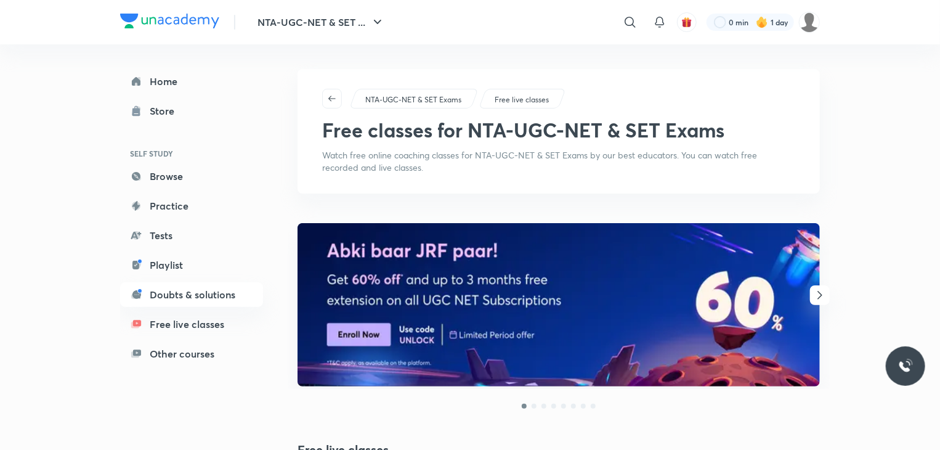
drag, startPoint x: 0, startPoint y: 0, endPoint x: 524, endPoint y: 97, distance: 533.0
click at [524, 97] on p "Free live classes" at bounding box center [522, 99] width 54 height 11
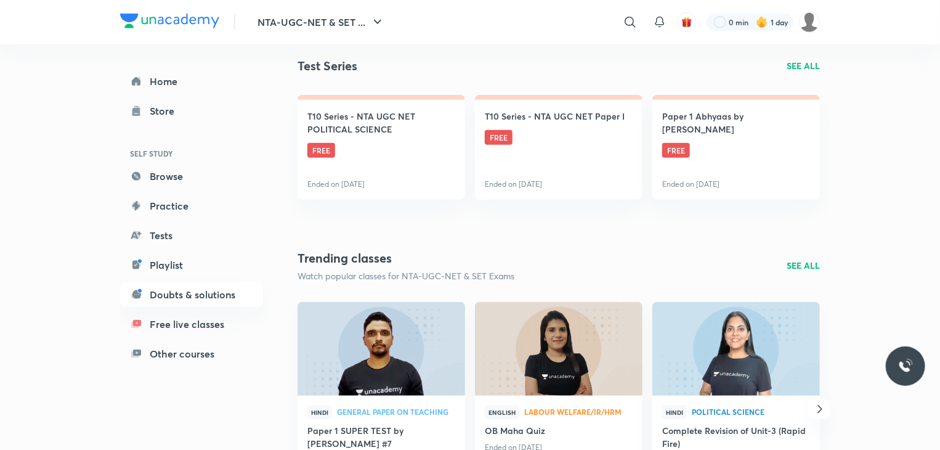
scroll to position [690, 0]
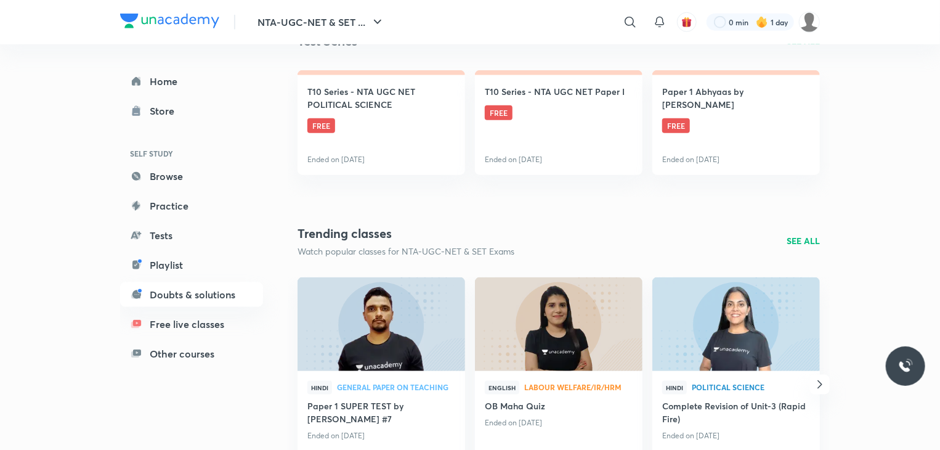
click at [524, 97] on h4 "T10 Series - NTA UGC NET Paper I" at bounding box center [555, 91] width 140 height 13
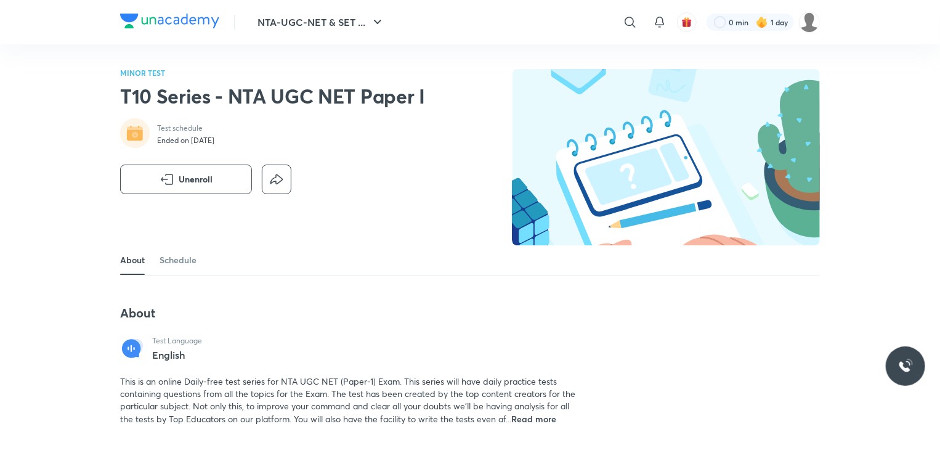
click at [318, 5] on div "NTA-UGC-NET & SET ... ​ 0 min 1 day" at bounding box center [470, 22] width 700 height 44
drag, startPoint x: 352, startPoint y: 53, endPoint x: 382, endPoint y: 15, distance: 48.3
click at [382, 15] on icon "button" at bounding box center [377, 22] width 15 height 15
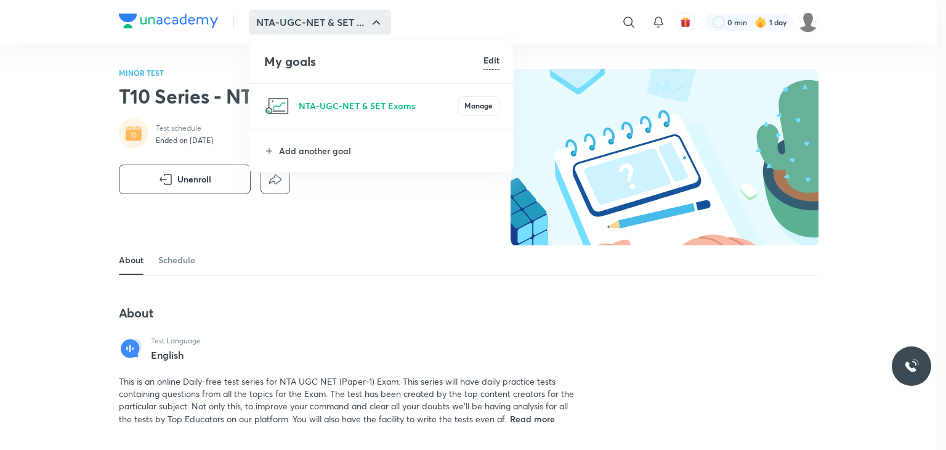
click at [350, 113] on li "NTA-UGC-NET & SET Exams Manage" at bounding box center [381, 106] width 265 height 44
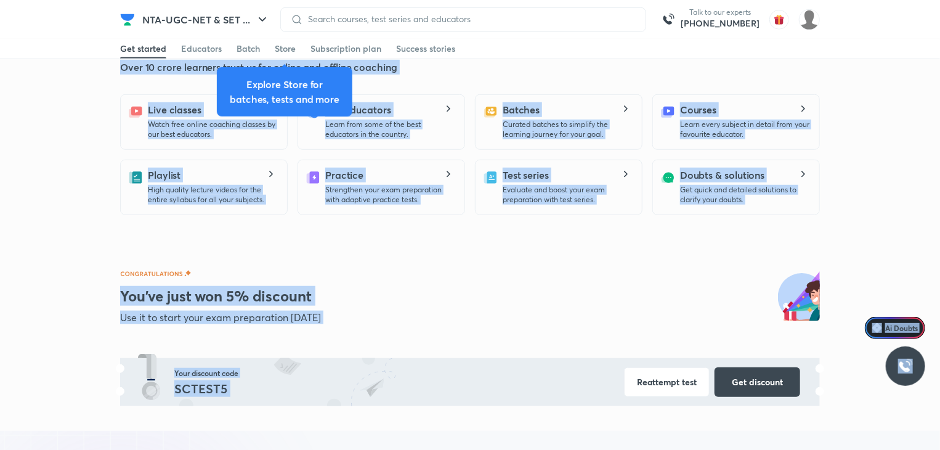
scroll to position [345, 0]
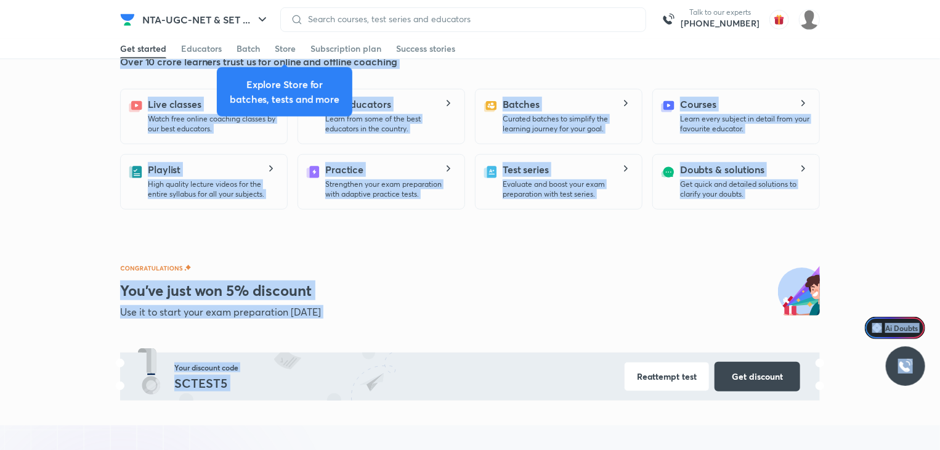
click at [190, 256] on div "You’ve just won 5% discount Use it to start your exam preparation today Use it …" at bounding box center [470, 332] width 700 height 186
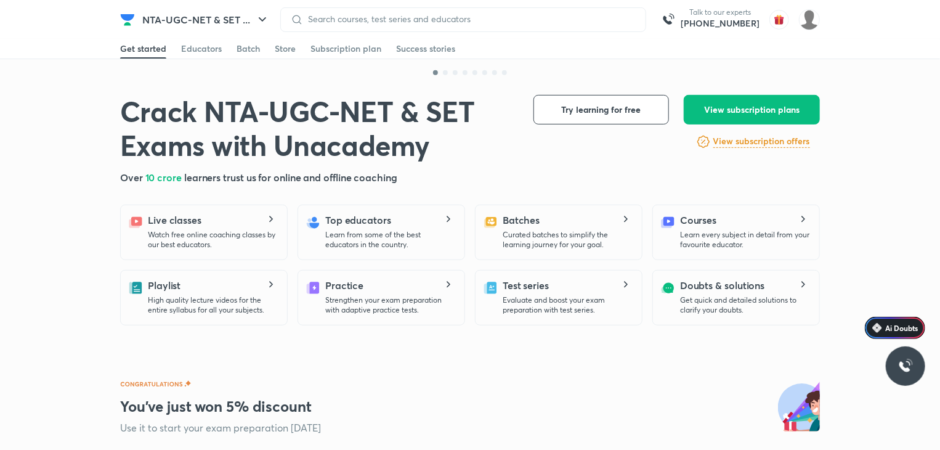
scroll to position [271, 0]
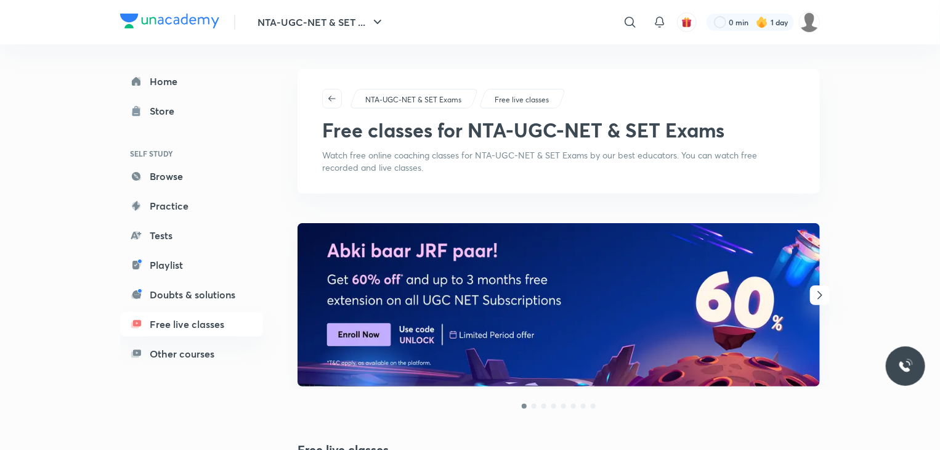
click at [384, 155] on p "Watch free online coaching classes for NTA-UGC-NET & SET Exams by our best educ…" at bounding box center [558, 161] width 473 height 25
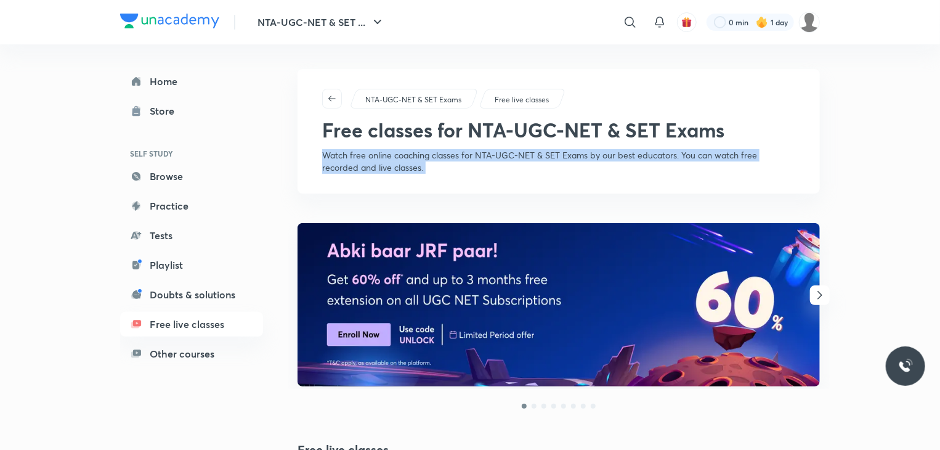
click at [384, 155] on p "Watch free online coaching classes for NTA-UGC-NET & SET Exams by our best educ…" at bounding box center [558, 161] width 473 height 25
click at [330, 100] on icon "button" at bounding box center [331, 98] width 7 height 6
click at [492, 159] on p "Watch free online coaching classes for NTA-UGC-NET & SET Exams by our best educ…" at bounding box center [558, 161] width 473 height 25
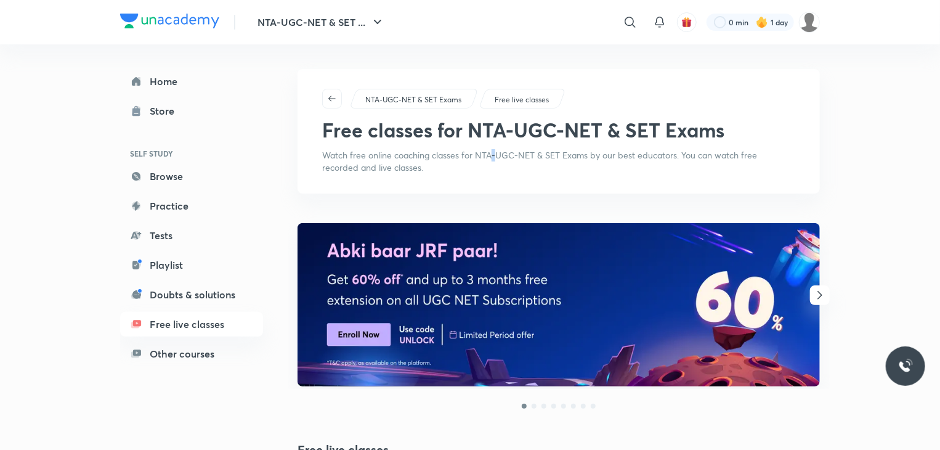
click at [492, 159] on p "Watch free online coaching classes for NTA-UGC-NET & SET Exams by our best educ…" at bounding box center [558, 161] width 473 height 25
click at [513, 104] on p "Free live classes" at bounding box center [522, 99] width 54 height 11
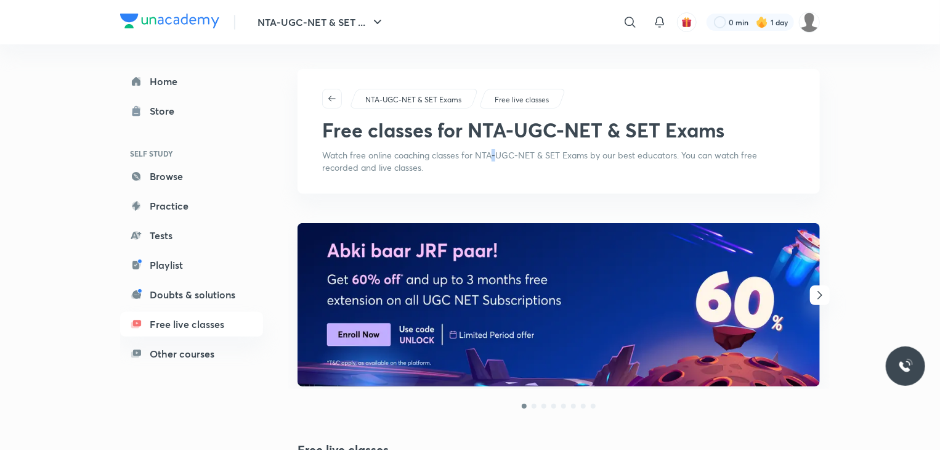
click at [513, 104] on p "Free live classes" at bounding box center [522, 99] width 54 height 11
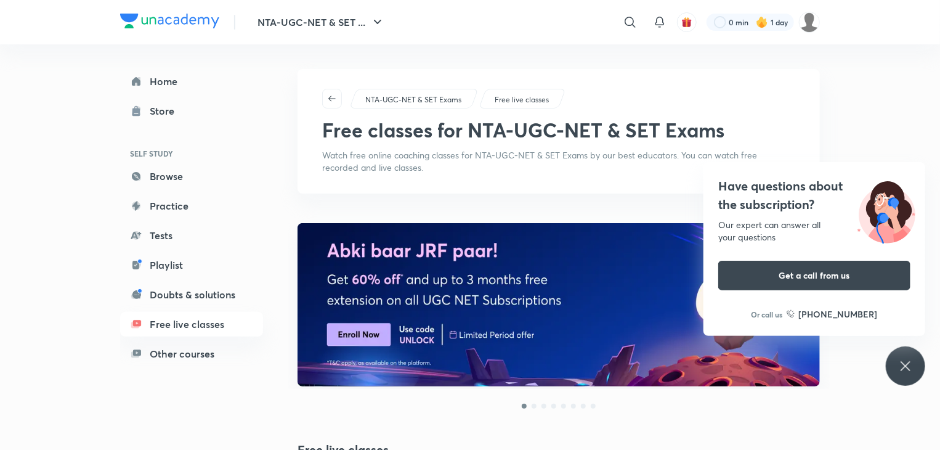
click at [897, 363] on div "Have questions about the subscription? Our expert can answer all your questions…" at bounding box center [905, 365] width 39 height 39
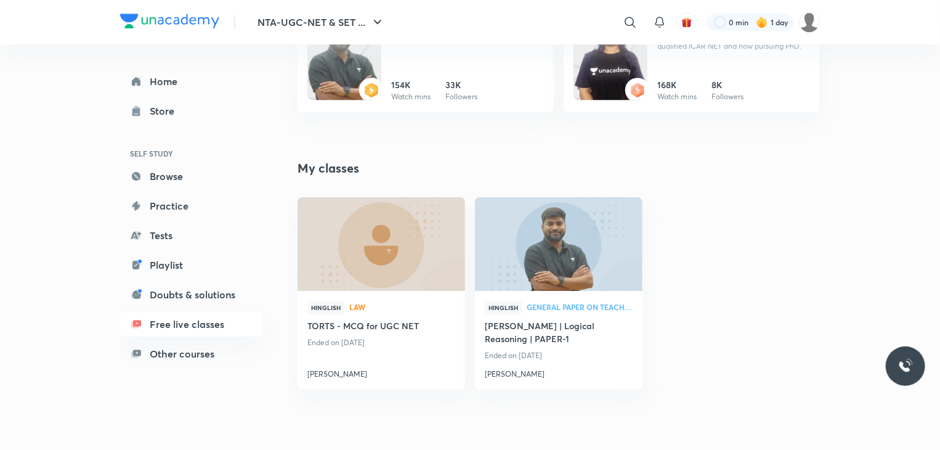
scroll to position [1897, 0]
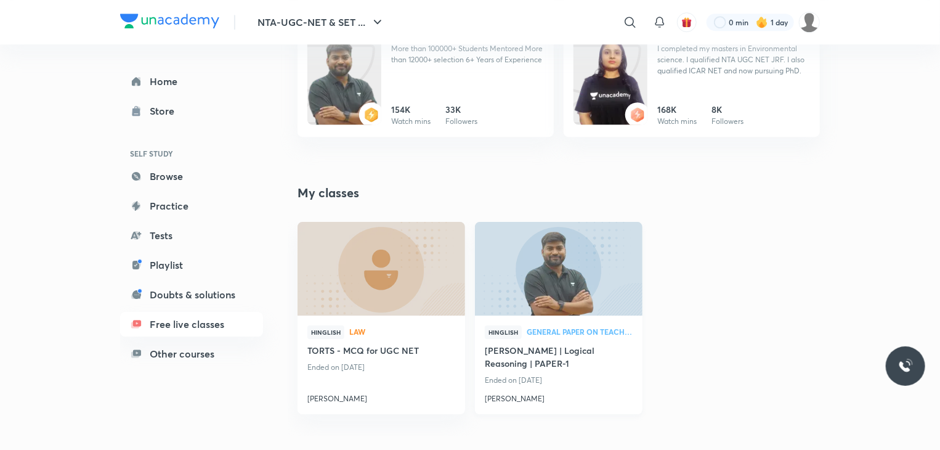
click at [562, 299] on img at bounding box center [558, 268] width 171 height 95
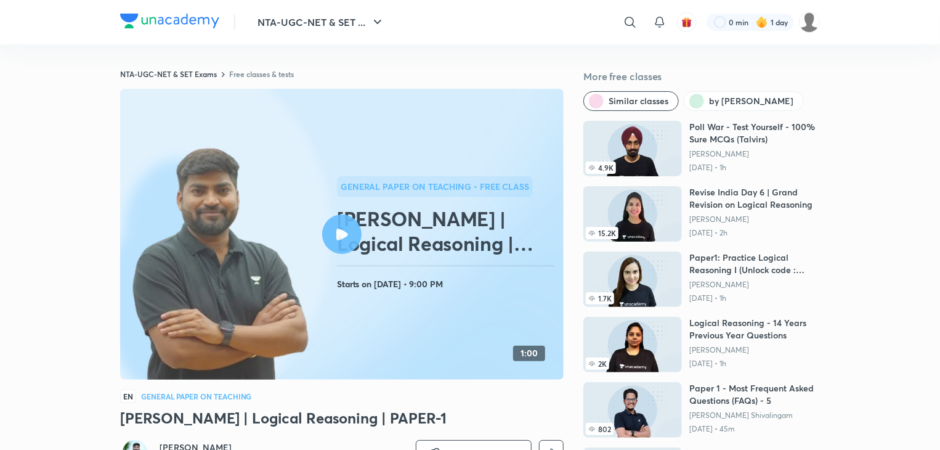
click at [342, 240] on icon at bounding box center [342, 235] width 12 height 12
click at [341, 221] on div at bounding box center [341, 233] width 39 height 39
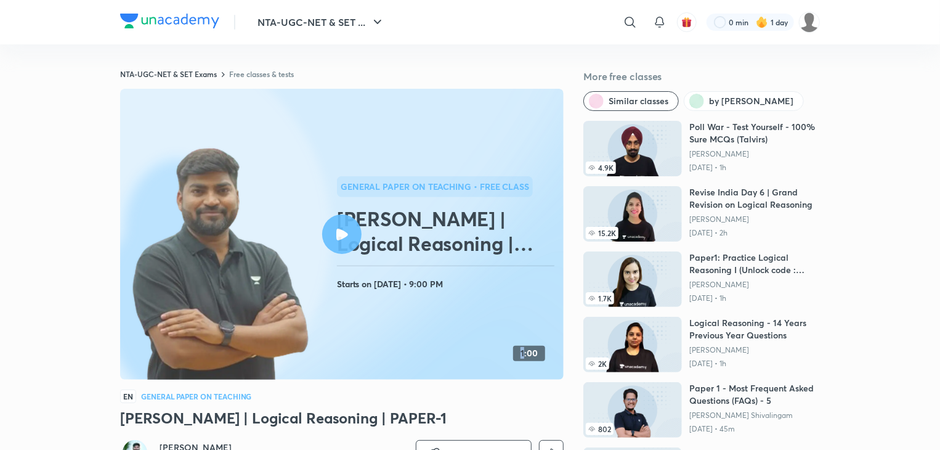
click at [341, 221] on div at bounding box center [341, 233] width 39 height 39
click at [344, 230] on icon at bounding box center [342, 235] width 12 height 12
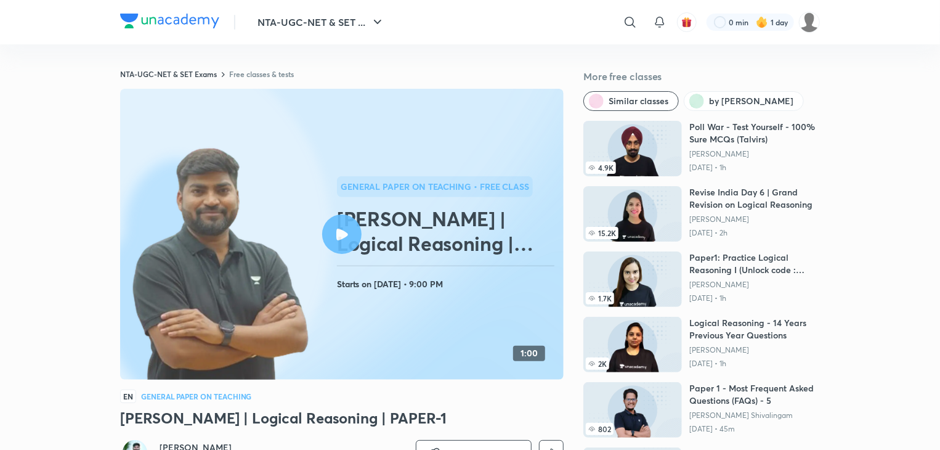
click at [344, 230] on icon at bounding box center [342, 235] width 12 height 12
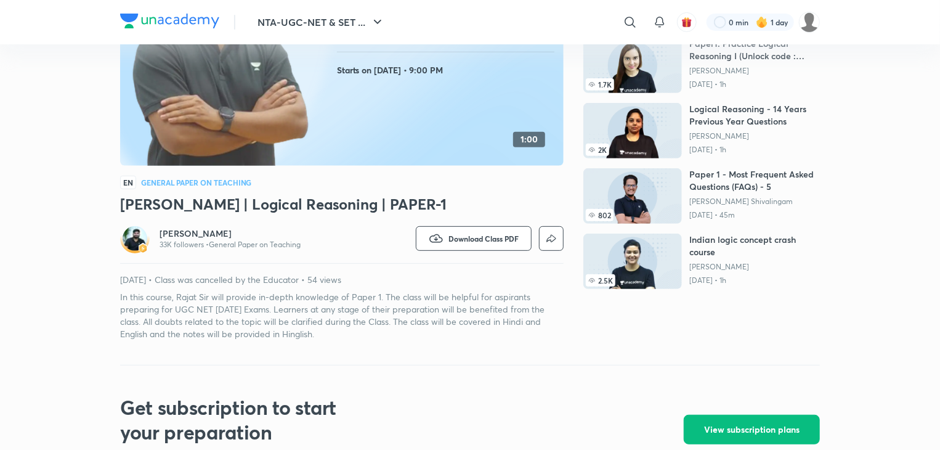
scroll to position [222, 0]
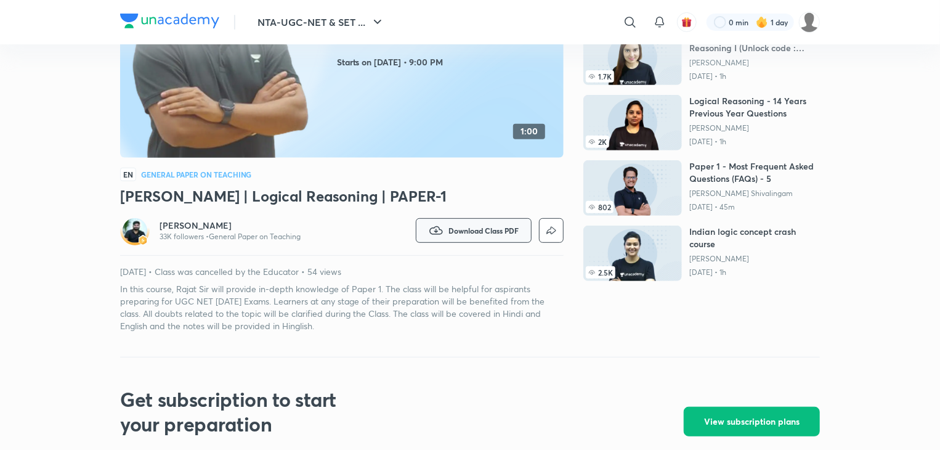
click at [468, 228] on span "Download Class PDF" at bounding box center [483, 230] width 70 height 10
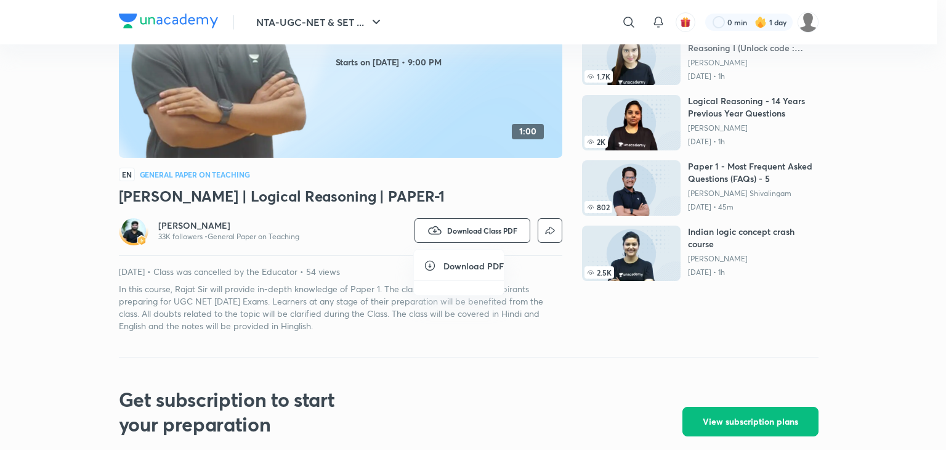
click at [473, 268] on h6 "Download PDF" at bounding box center [474, 265] width 60 height 13
click at [481, 266] on h6 "Download PDF" at bounding box center [474, 265] width 60 height 13
click at [428, 261] on icon at bounding box center [430, 266] width 10 height 10
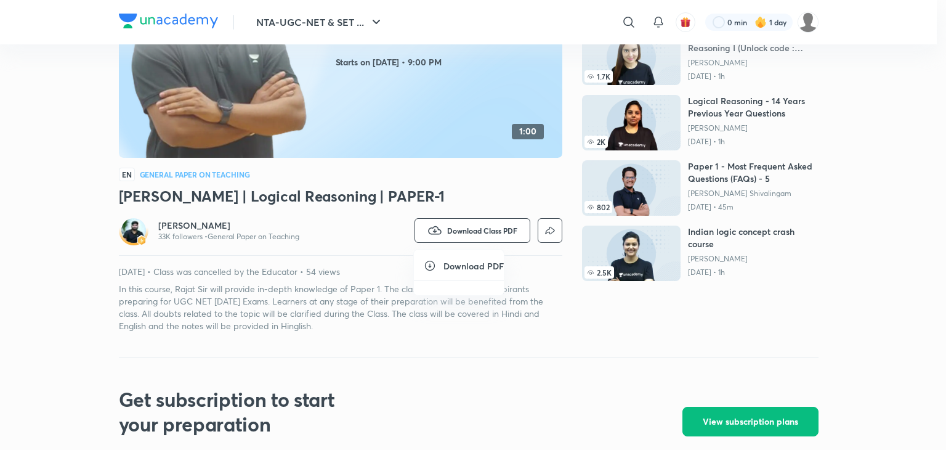
click at [428, 261] on icon at bounding box center [430, 266] width 10 height 10
click at [533, 254] on div at bounding box center [473, 225] width 946 height 450
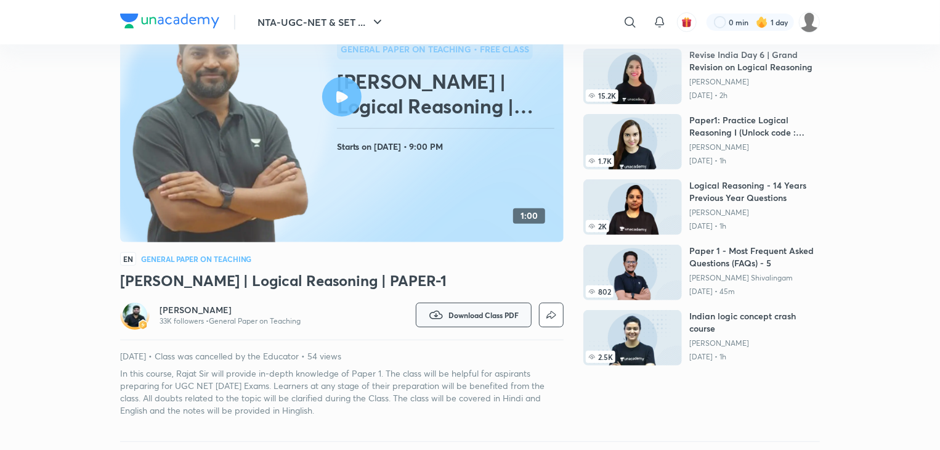
scroll to position [49, 0]
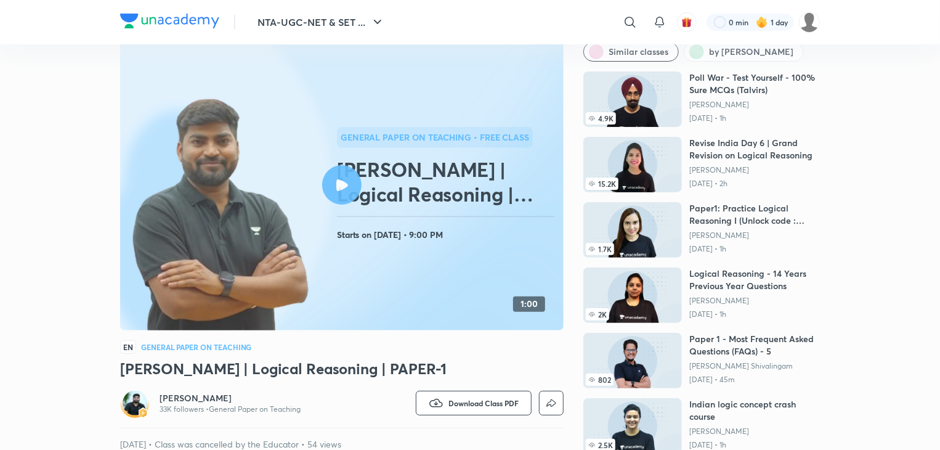
click at [342, 195] on div at bounding box center [341, 184] width 39 height 39
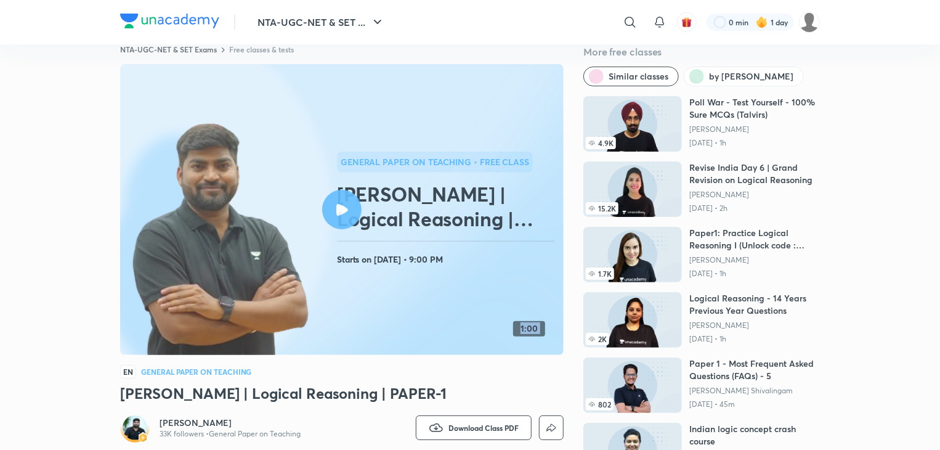
scroll to position [0, 0]
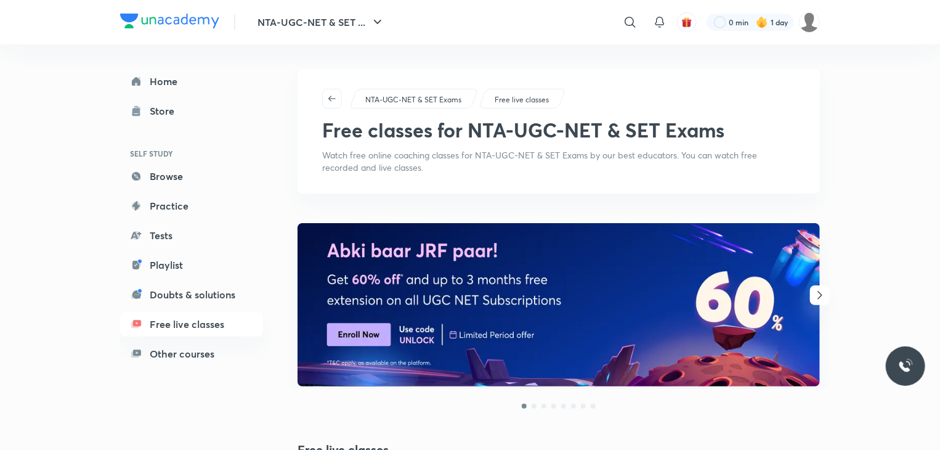
click at [523, 99] on p "Free live classes" at bounding box center [522, 99] width 54 height 11
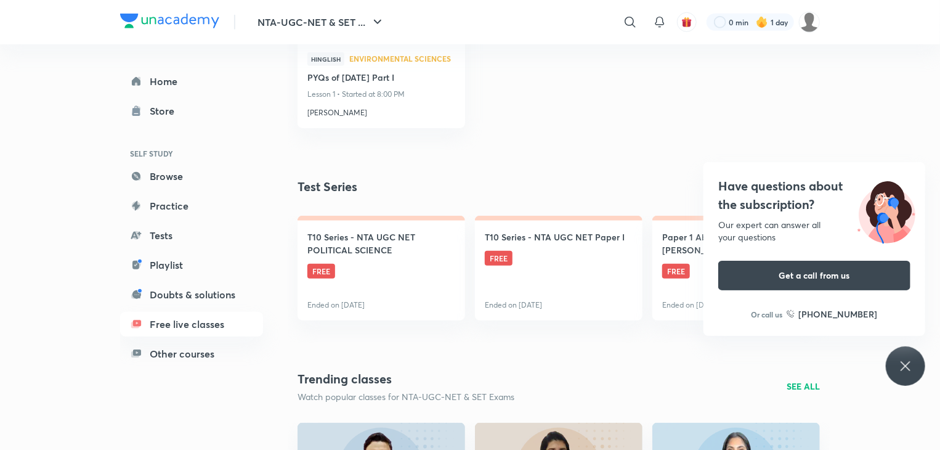
scroll to position [542, 0]
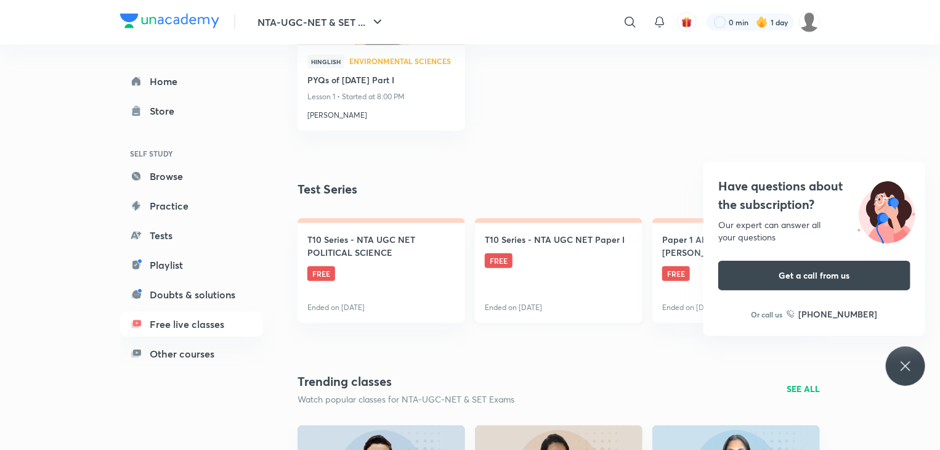
click at [559, 272] on link "T10 Series - NTA UGC NET Paper I FREE Ended on Jan 28" at bounding box center [559, 270] width 168 height 105
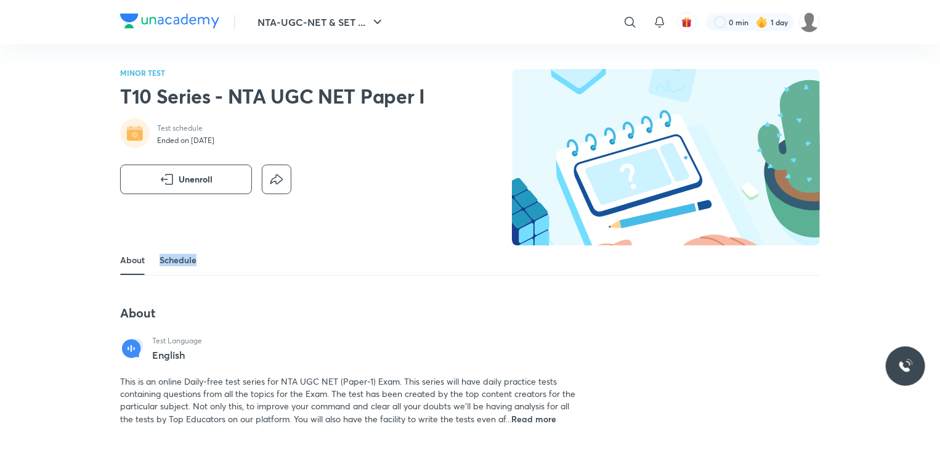
click at [559, 272] on div "About Schedule" at bounding box center [470, 260] width 700 height 30
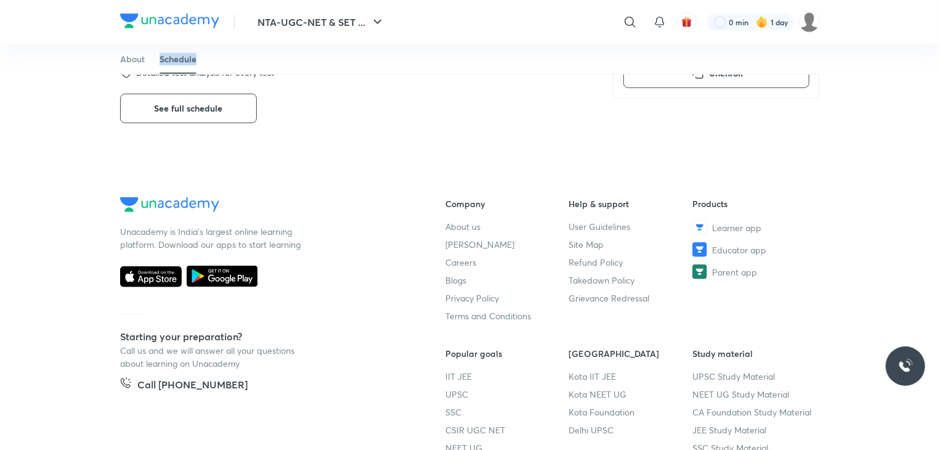
scroll to position [468, 0]
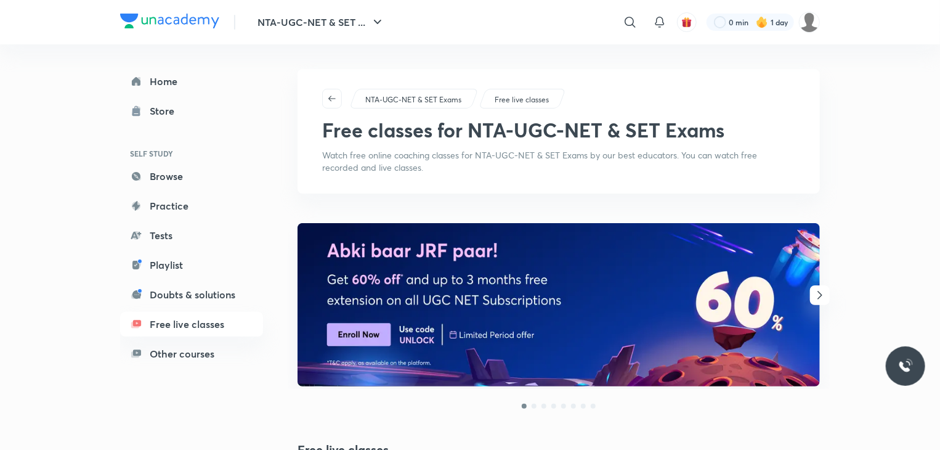
click at [359, 114] on div "NTA-UGC-NET & SET Exams Free live classes Free classes for NTA-UGC-NET & SET Ex…" at bounding box center [559, 131] width 522 height 124
click at [537, 99] on p "Free live classes" at bounding box center [522, 99] width 54 height 11
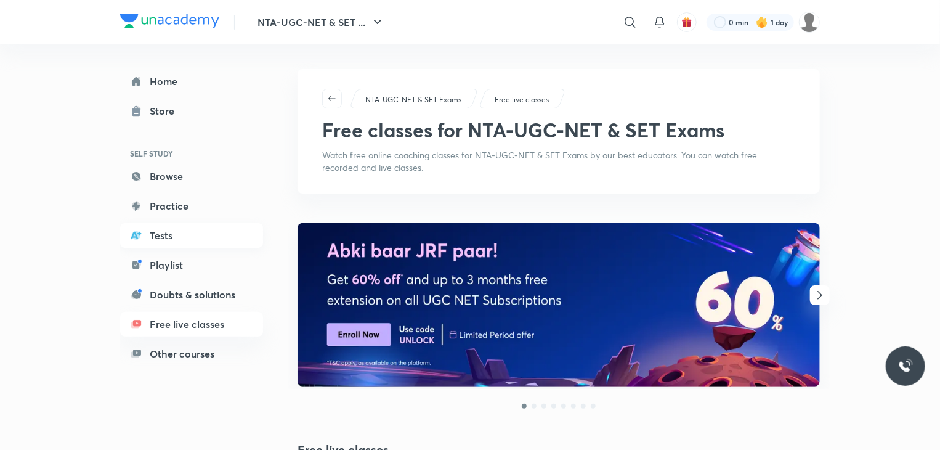
click at [158, 245] on link "Tests" at bounding box center [191, 235] width 143 height 25
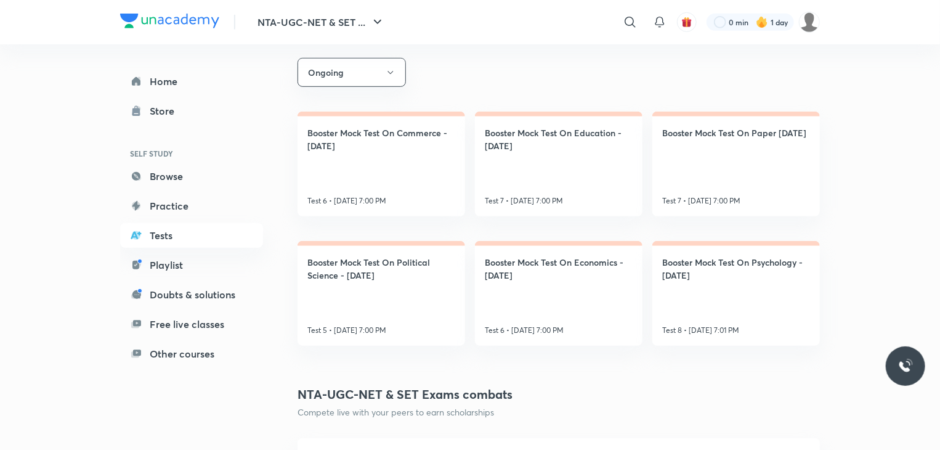
scroll to position [419, 0]
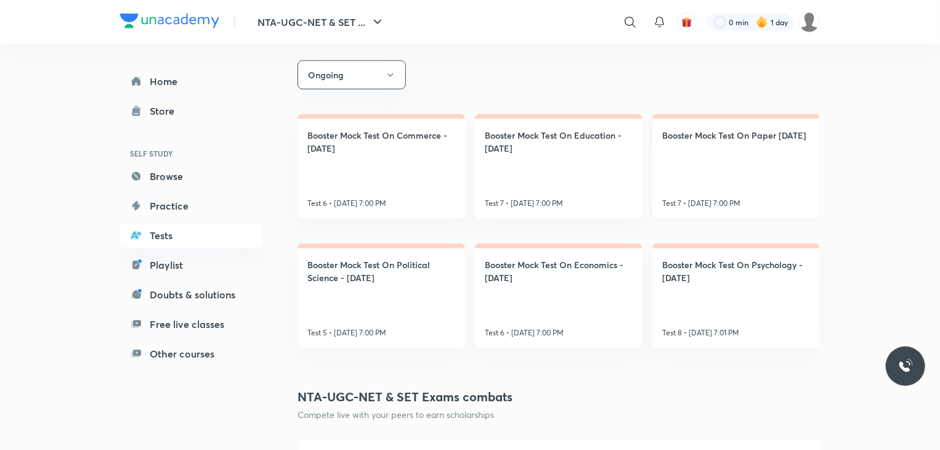
click at [747, 158] on link "Booster Mock Test On Paper 1 - Dec 2025 Test 7 • Oct 12, 7:00 PM" at bounding box center [736, 166] width 168 height 105
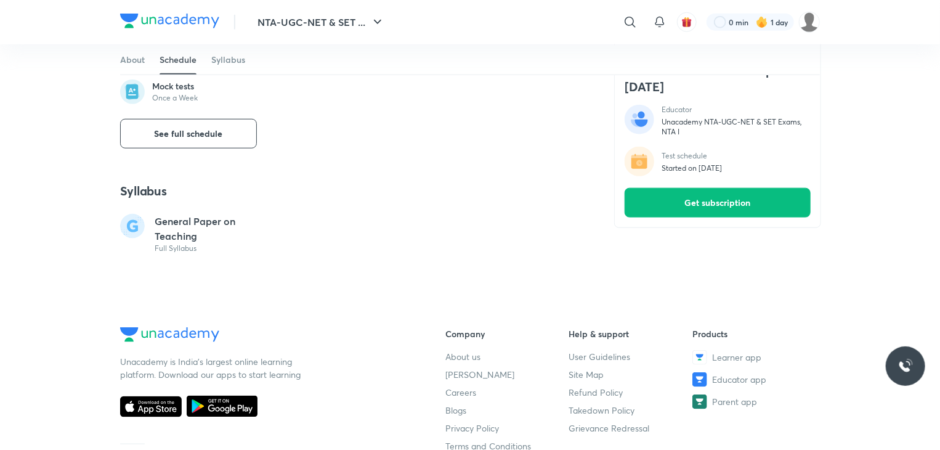
scroll to position [690, 0]
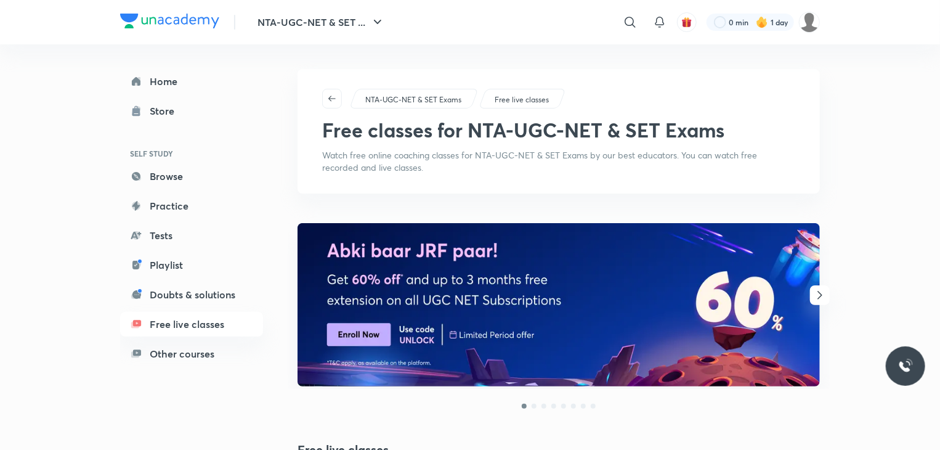
click at [487, 121] on h1 "Free classes for NTA-UGC-NET & SET Exams" at bounding box center [523, 129] width 402 height 23
click at [514, 99] on p "Free live classes" at bounding box center [522, 99] width 54 height 11
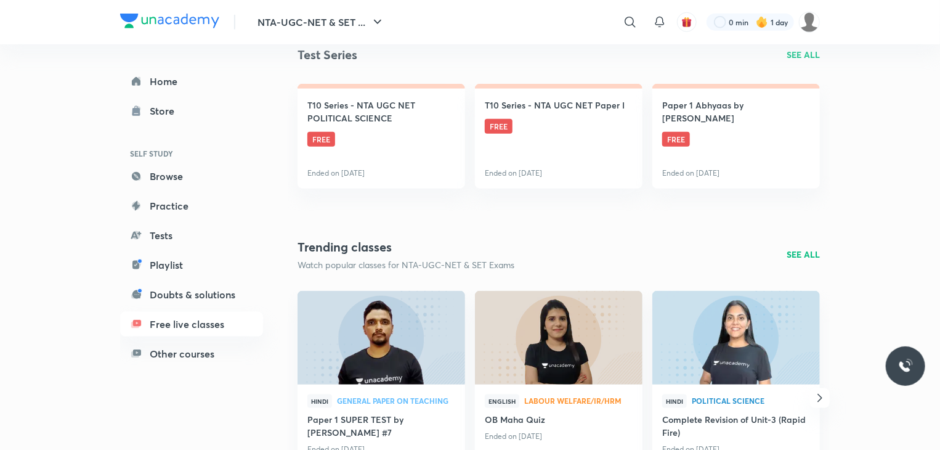
scroll to position [690, 0]
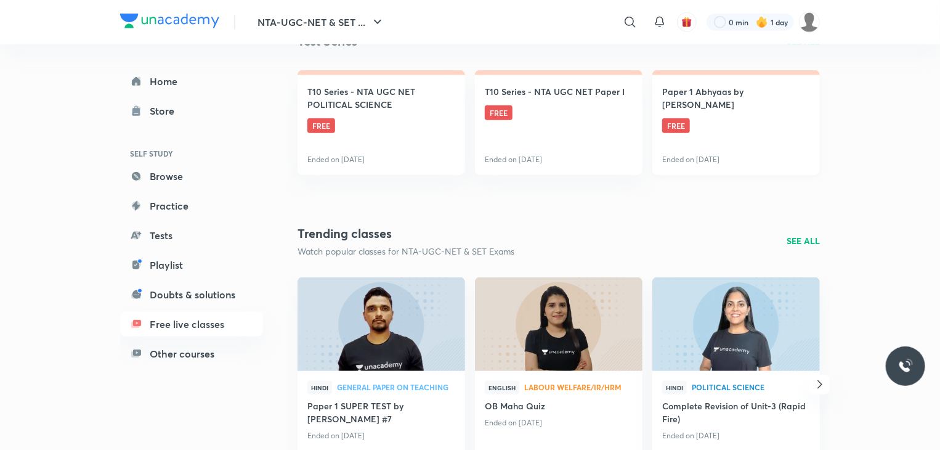
click at [749, 99] on link "Paper 1 Abhyaas by Talvir Singh FREE Ended on Mar 20" at bounding box center [736, 122] width 168 height 105
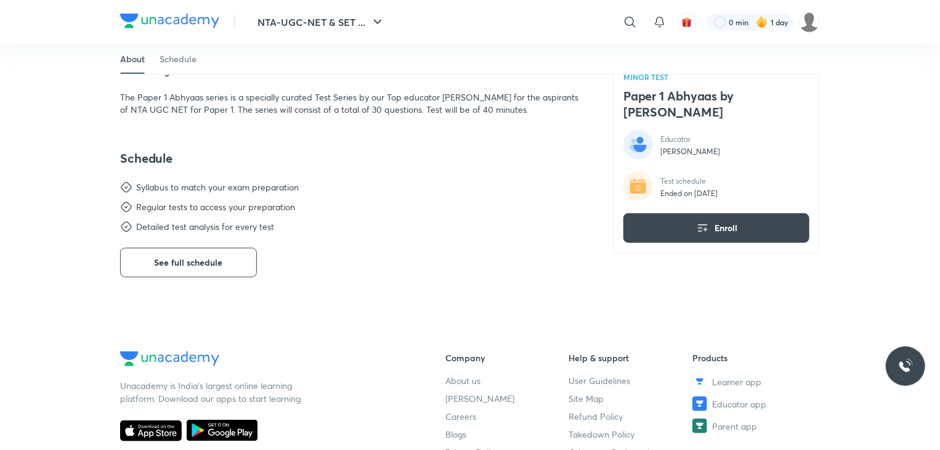
scroll to position [394, 0]
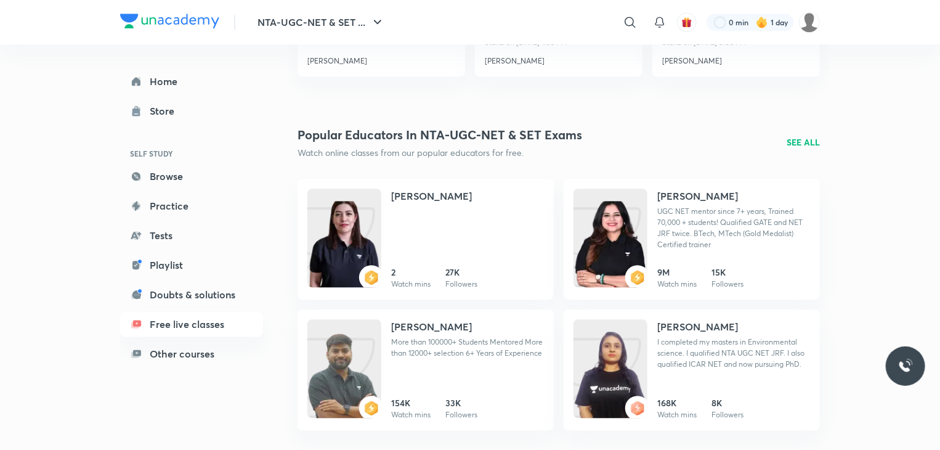
scroll to position [1626, 0]
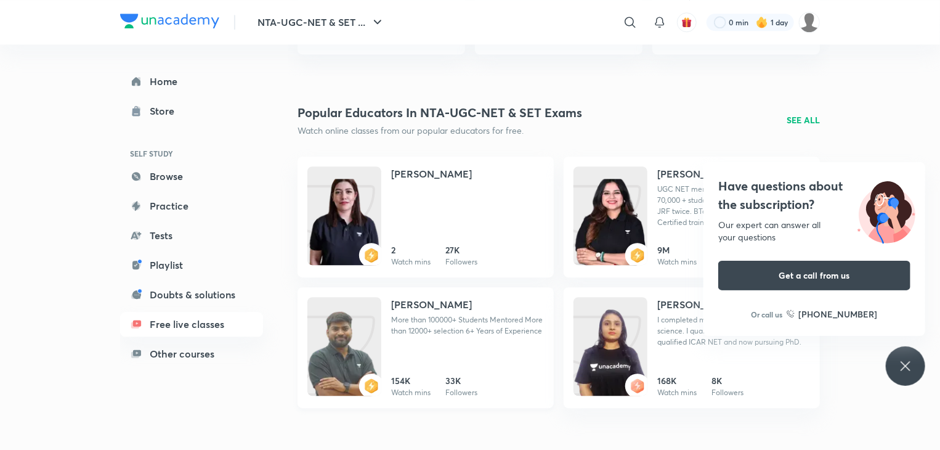
click at [427, 346] on div "Rajat Kumar More than 100000+ Students Mentored More than 12000+ selection 6+ Y…" at bounding box center [467, 321] width 153 height 49
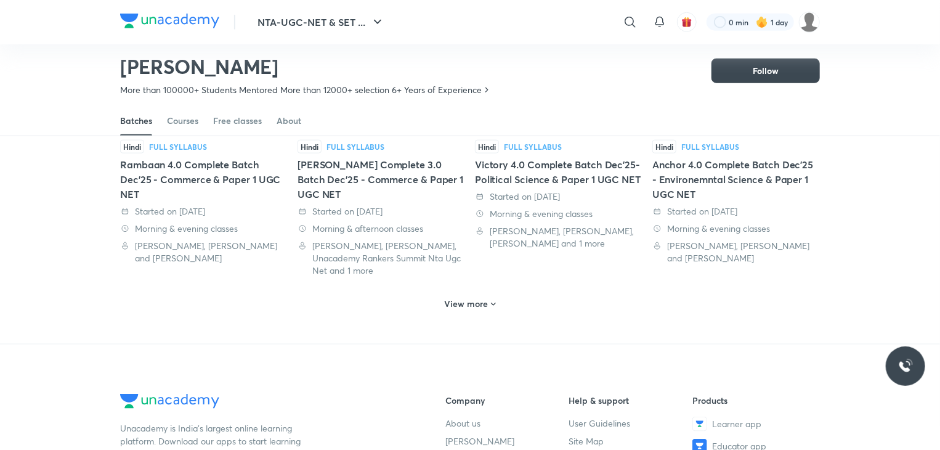
scroll to position [645, 0]
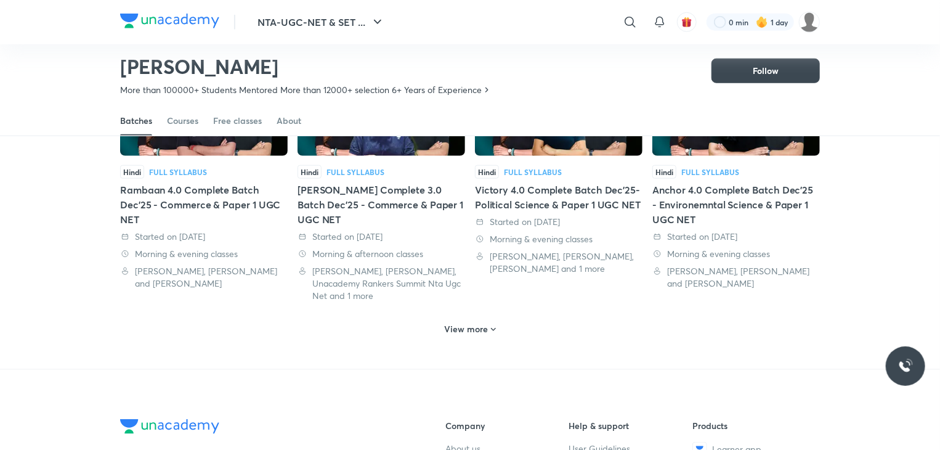
click at [465, 323] on h6 "View more" at bounding box center [467, 329] width 44 height 12
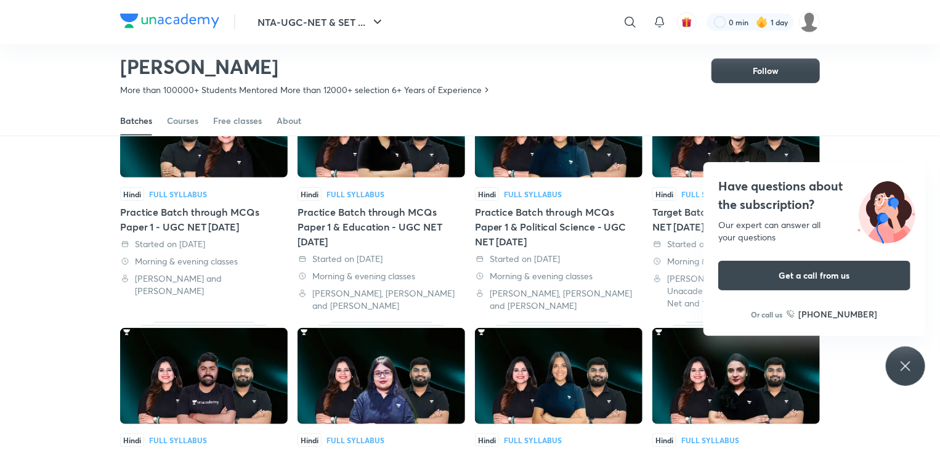
scroll to position [352, 0]
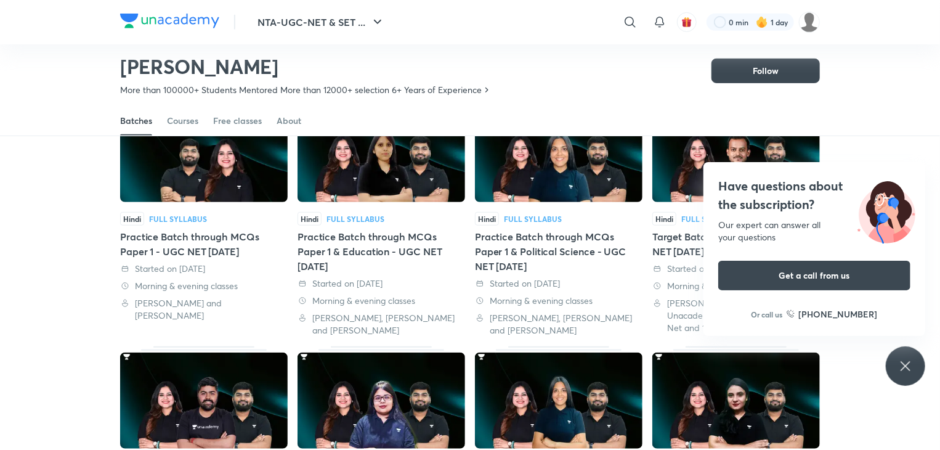
click at [196, 233] on div "Practice Batch through MCQs Paper 1 - UGC NET Dec 2025" at bounding box center [204, 244] width 168 height 30
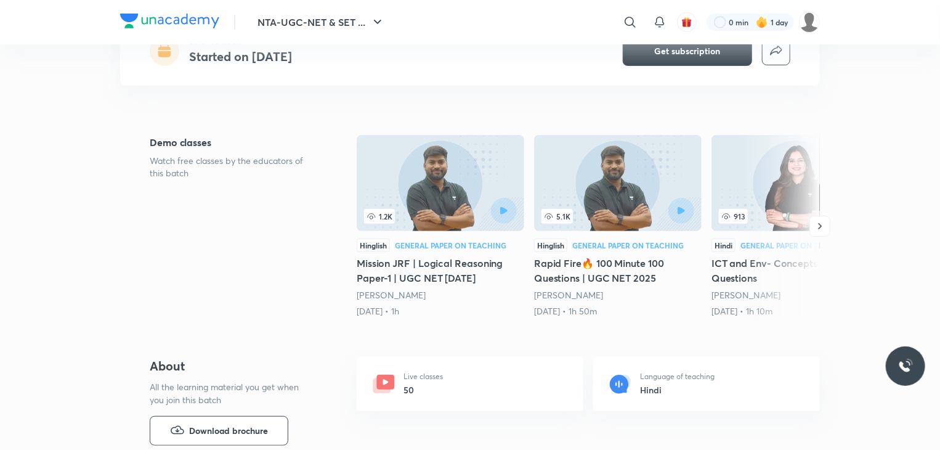
scroll to position [271, 0]
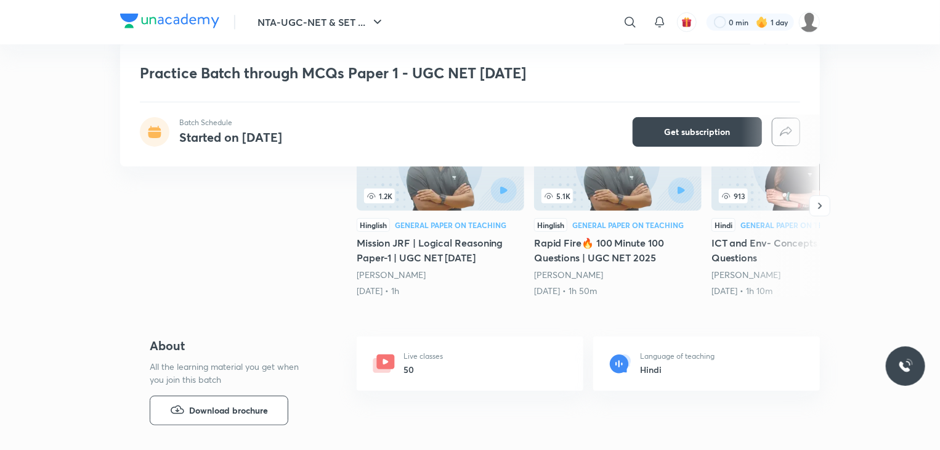
click at [493, 240] on h5 "Mission JRF | Logical Reasoning Paper-1 | UGC NET JUNE 2025" at bounding box center [441, 250] width 168 height 30
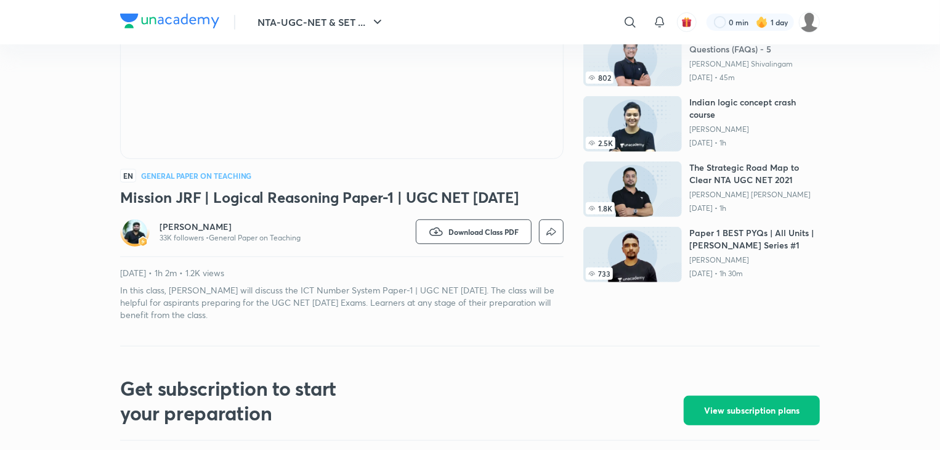
scroll to position [219, 0]
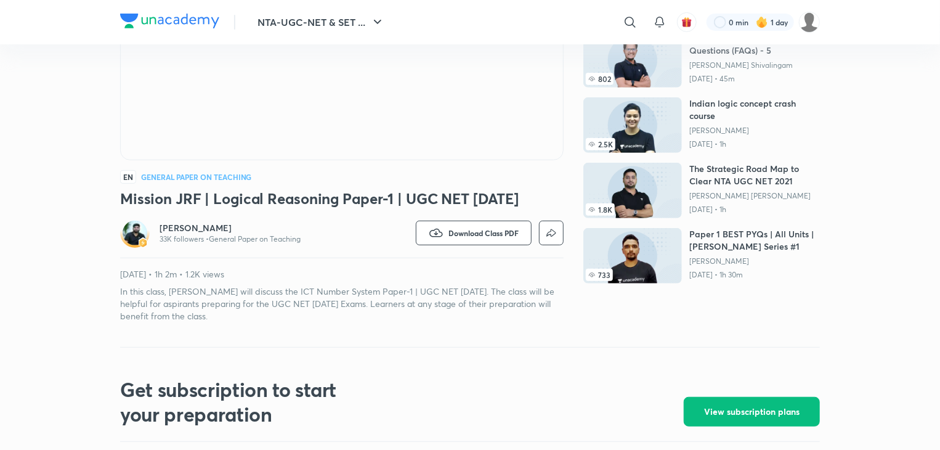
click at [798, 285] on div "More free classes Similar classes by Rajat Kumar 4.9K Poll War - Test Yourself …" at bounding box center [701, 86] width 237 height 472
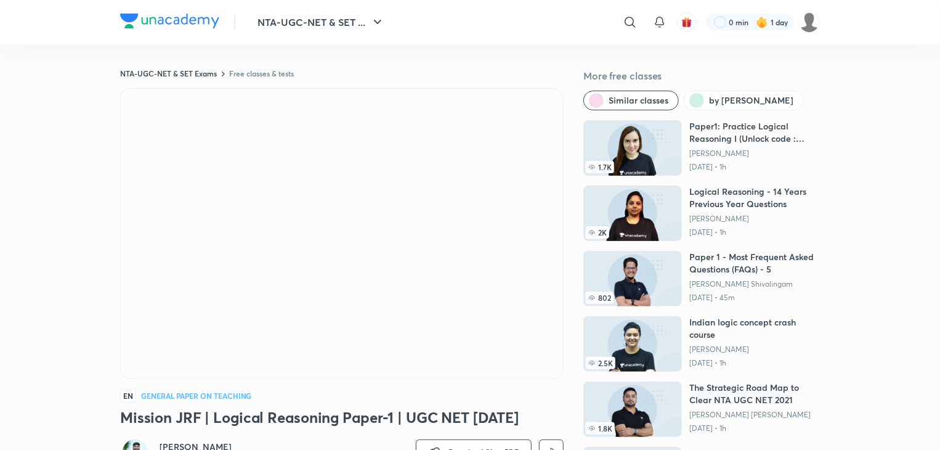
scroll to position [0, 0]
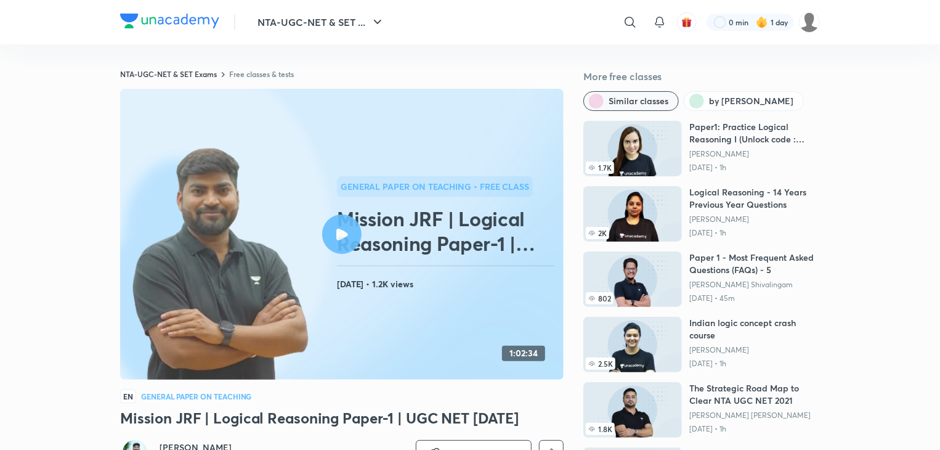
click at [605, 94] on button "Similar classes" at bounding box center [630, 101] width 95 height 20
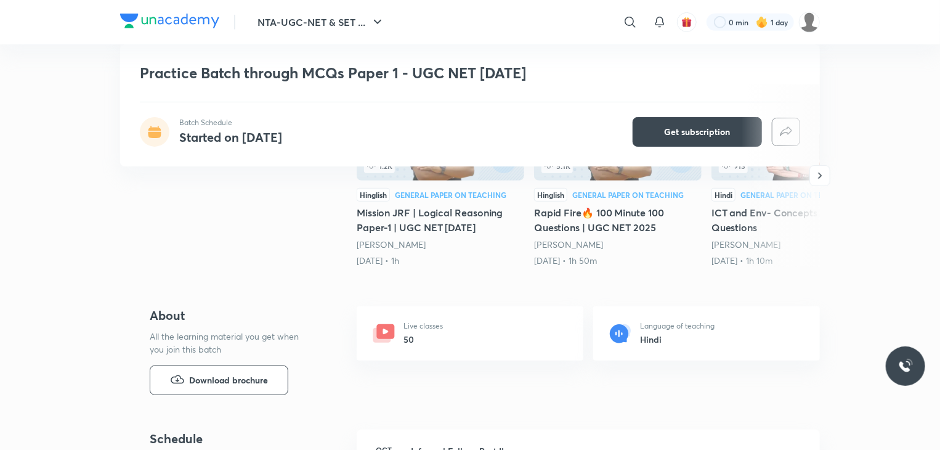
scroll to position [320, 0]
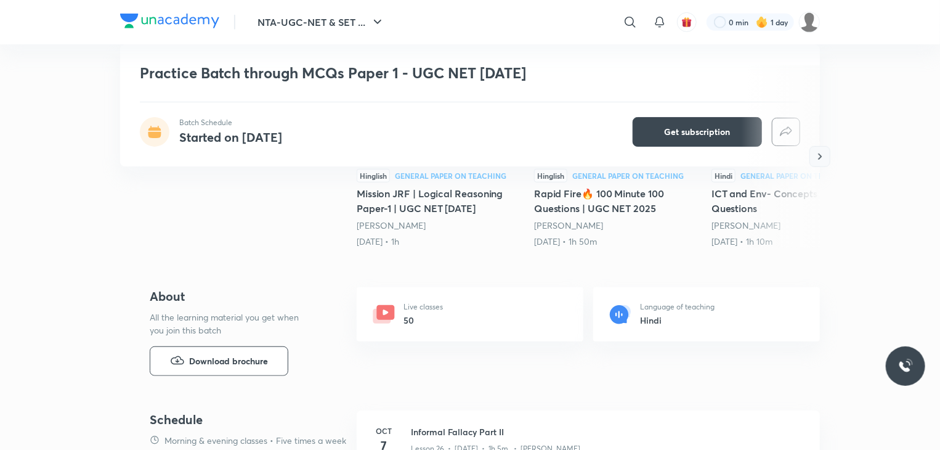
click at [819, 153] on icon "button" at bounding box center [820, 156] width 12 height 12
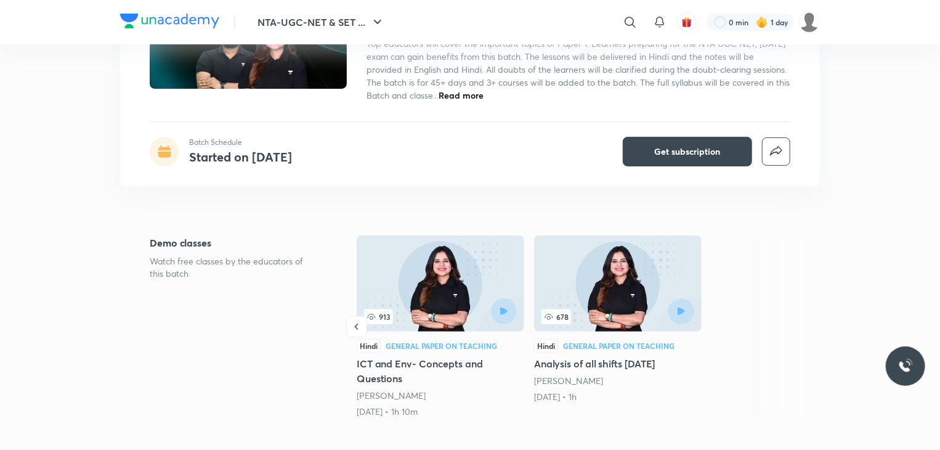
scroll to position [148, 0]
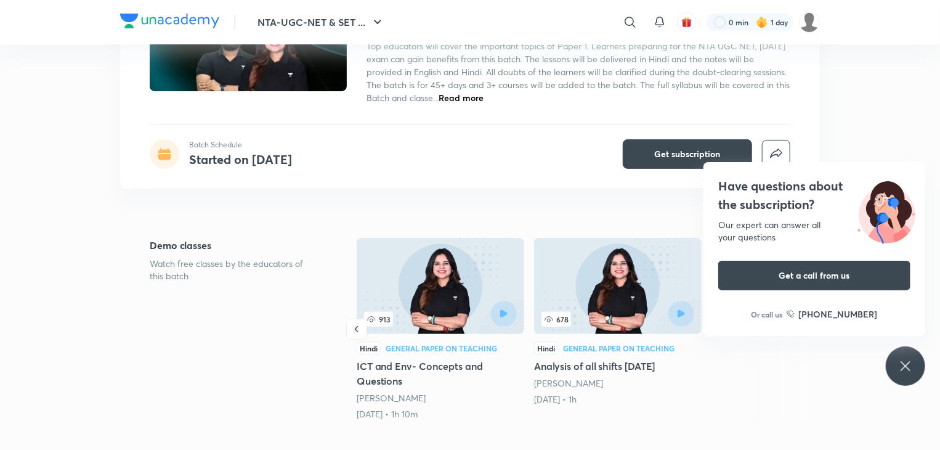
click at [466, 318] on div at bounding box center [478, 314] width 76 height 26
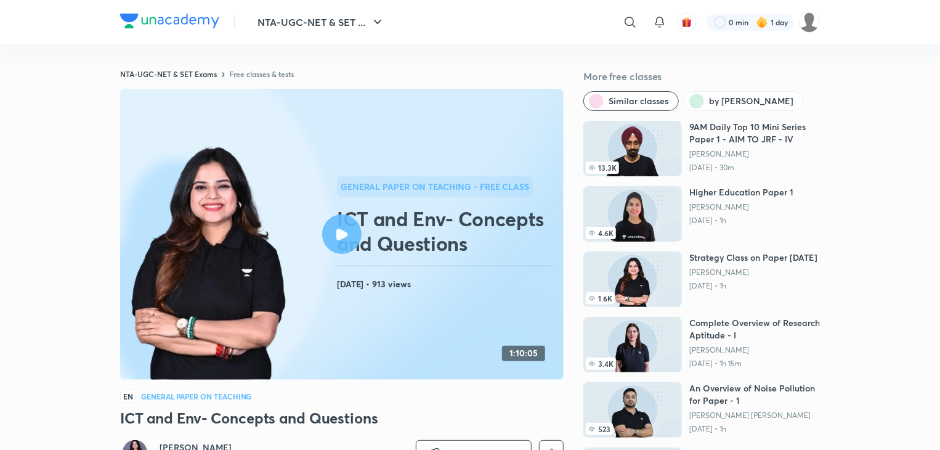
click at [338, 240] on div at bounding box center [341, 233] width 39 height 39
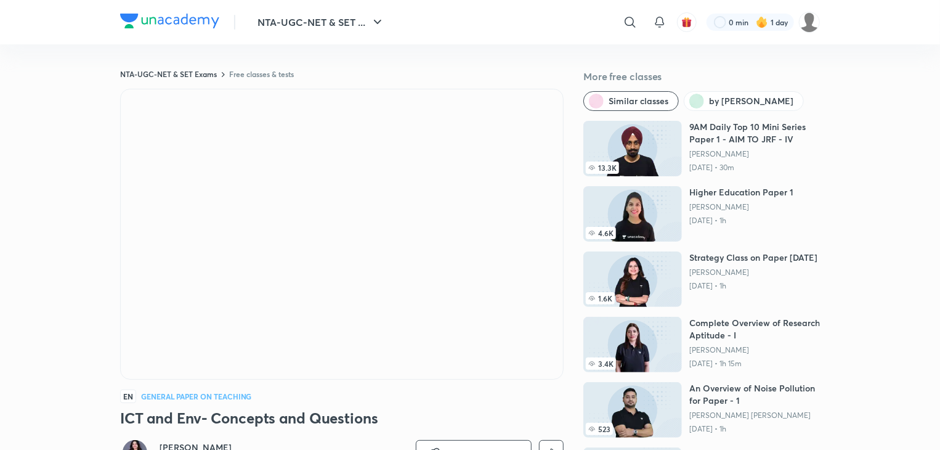
click at [360, 387] on div "EN General Paper on Teaching ICT and Env- Concepts and Questions Toshiba Shukla…" at bounding box center [342, 315] width 444 height 453
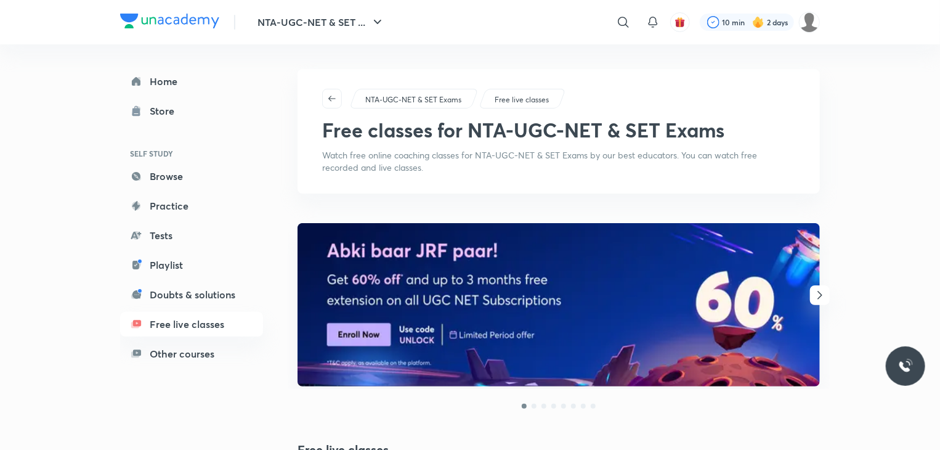
drag, startPoint x: 944, startPoint y: 0, endPoint x: 325, endPoint y: 191, distance: 648.4
click at [325, 191] on div "NTA-UGC-NET & SET Exams Free live classes Free classes for NTA-UGC-NET & SET Ex…" at bounding box center [559, 131] width 522 height 124
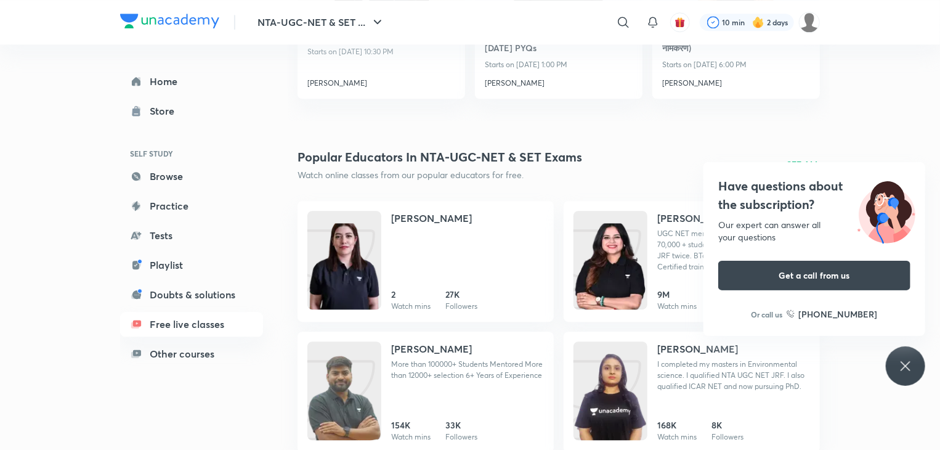
scroll to position [1605, 0]
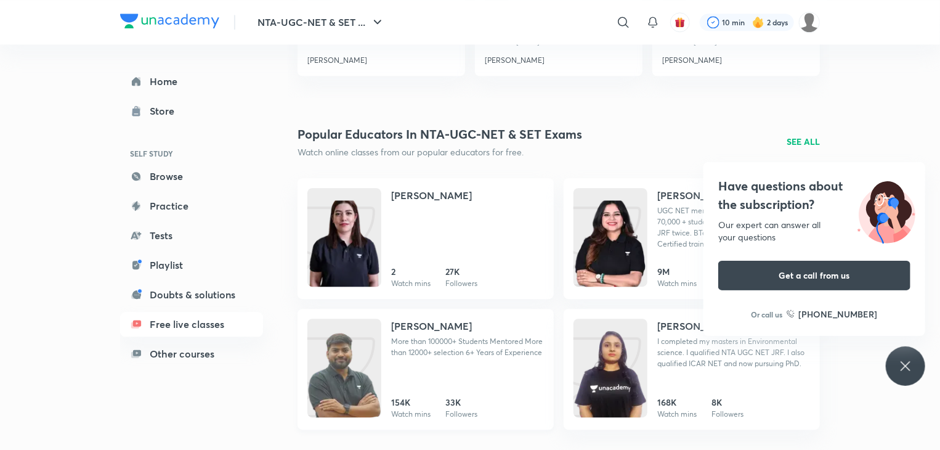
click at [381, 375] on link "Rajat Kumar More than 100000+ Students Mentored More than 12000+ selection 6+ Y…" at bounding box center [426, 369] width 256 height 121
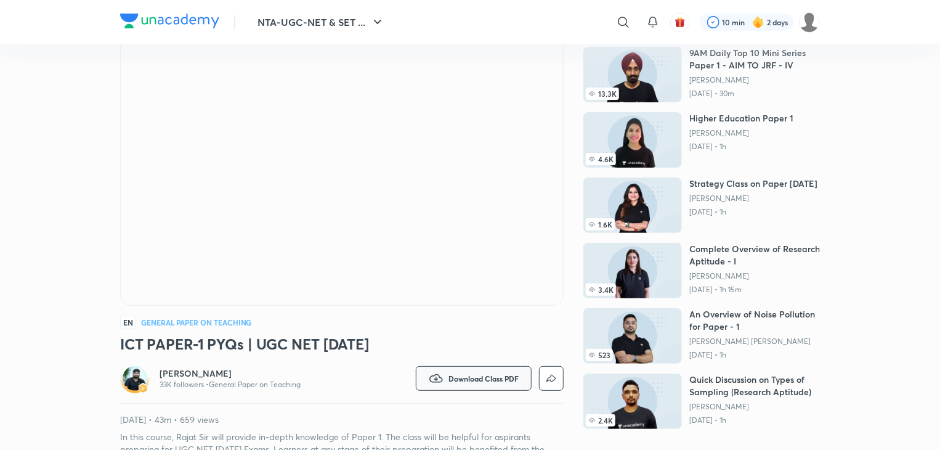
click at [482, 385] on button "Download Class PDF" at bounding box center [474, 378] width 116 height 25
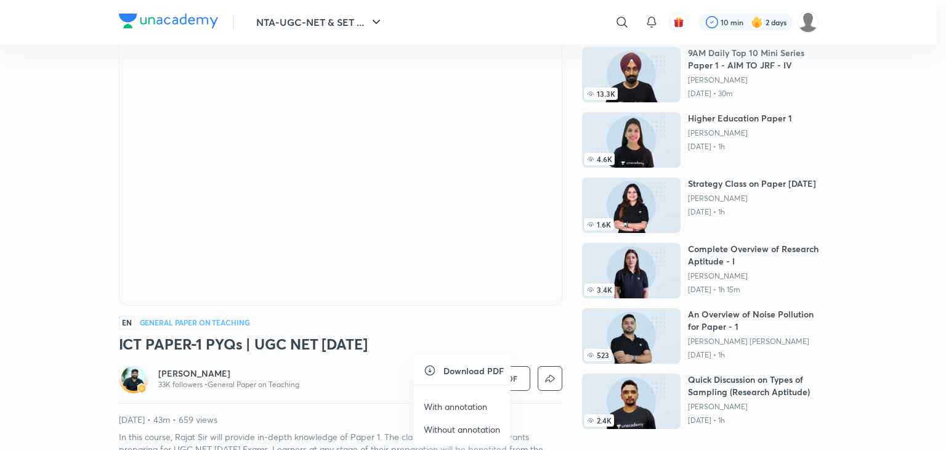
click at [469, 415] on li "With annotation" at bounding box center [462, 406] width 96 height 23
click at [197, 208] on div at bounding box center [473, 225] width 946 height 450
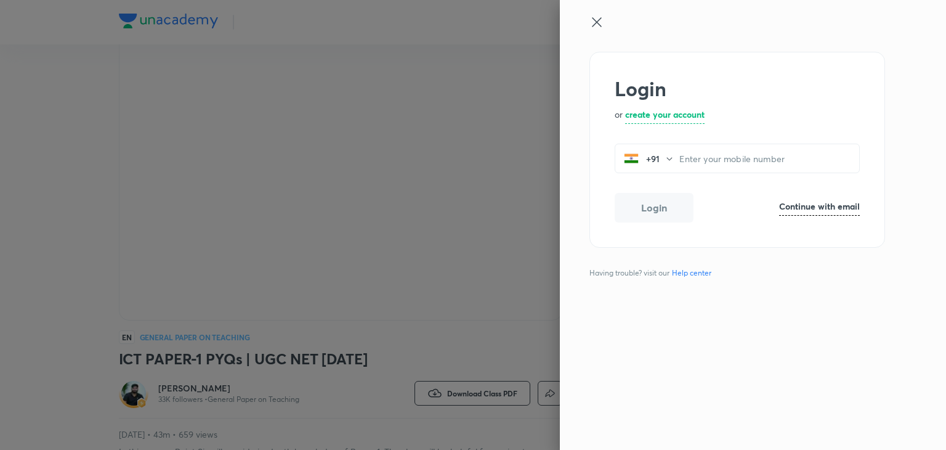
click at [596, 25] on icon at bounding box center [596, 22] width 15 height 15
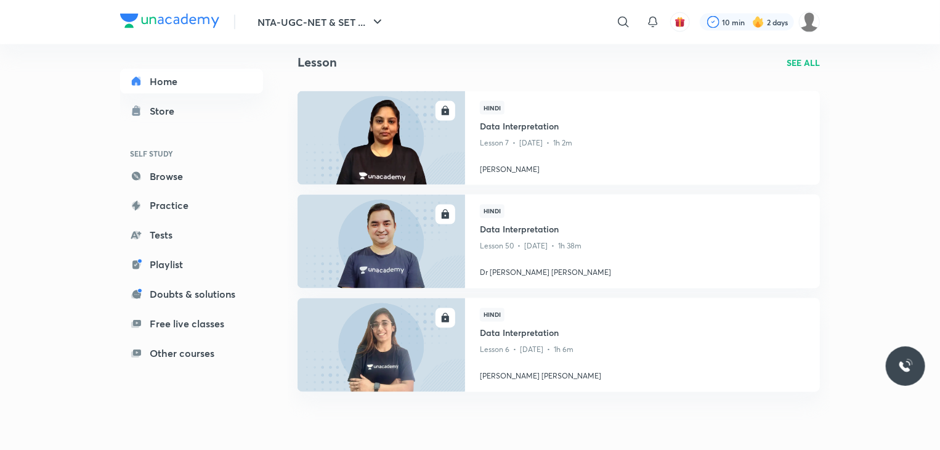
scroll to position [1142, 0]
